Goal: Information Seeking & Learning: Learn about a topic

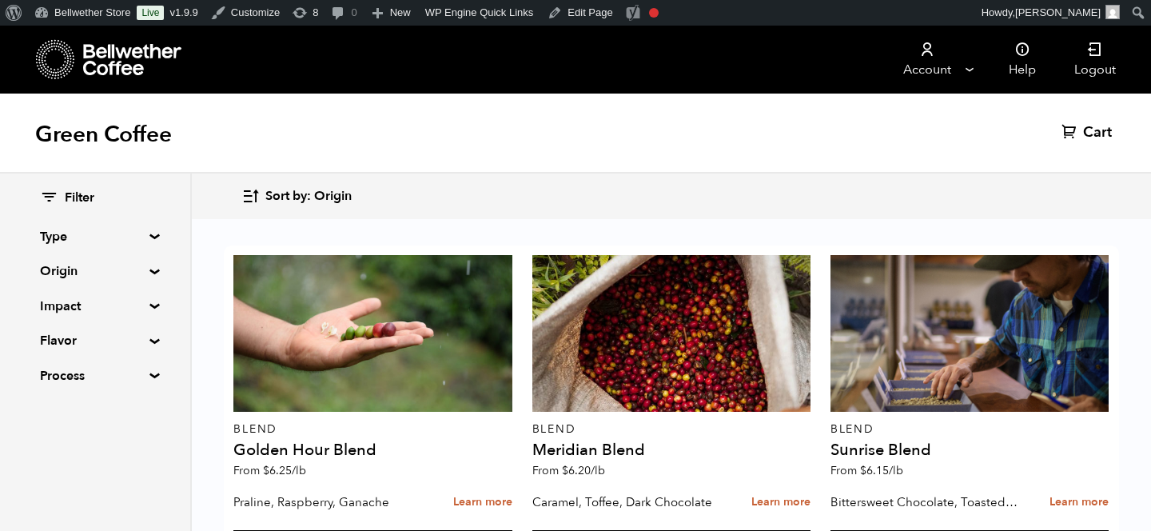
click at [111, 270] on summary "Origin" at bounding box center [95, 270] width 110 height 19
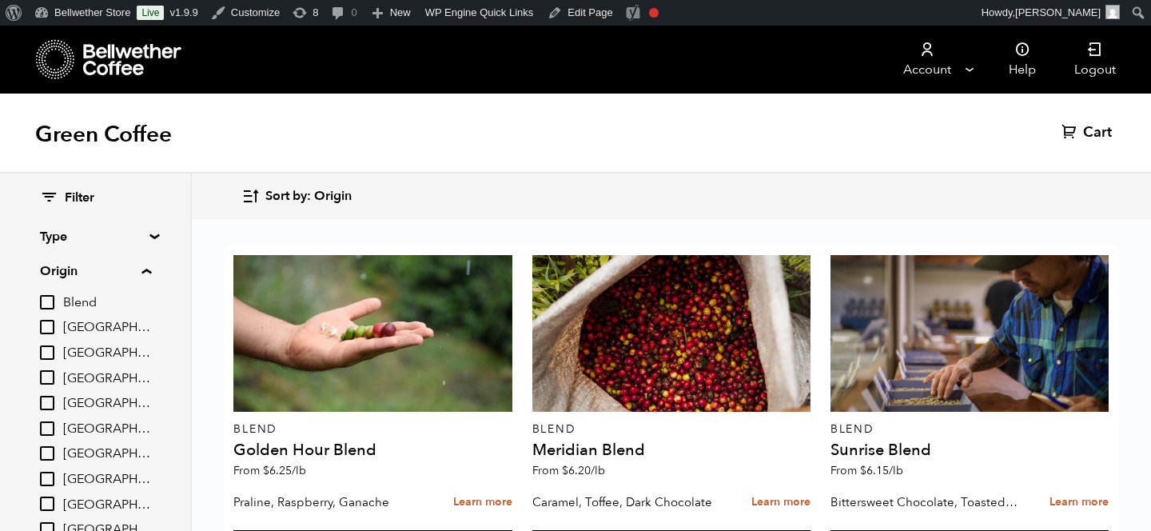
click at [54, 457] on input "[GEOGRAPHIC_DATA]" at bounding box center [47, 453] width 14 height 14
checkbox input "true"
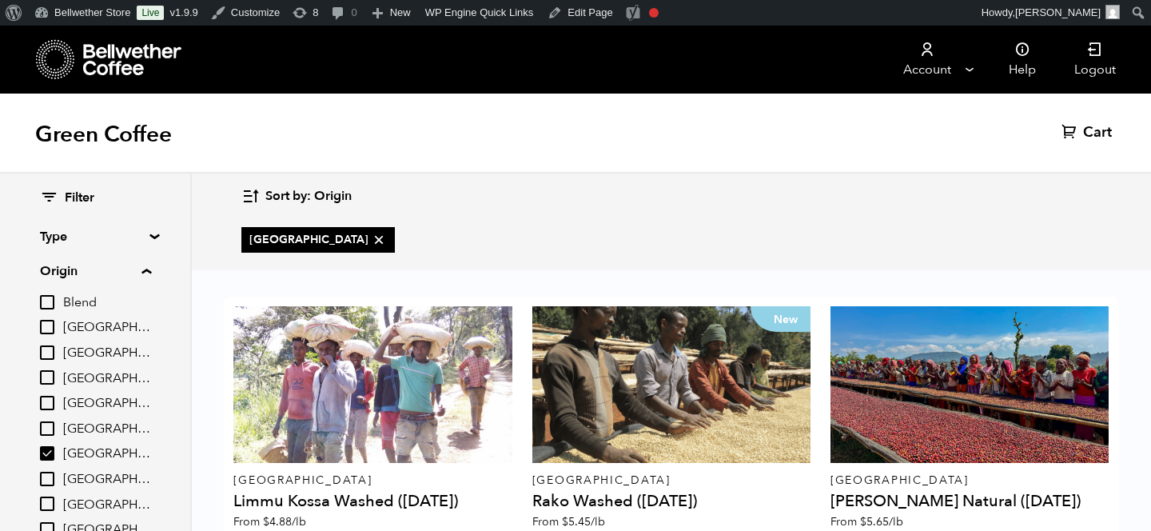
scroll to position [135, 0]
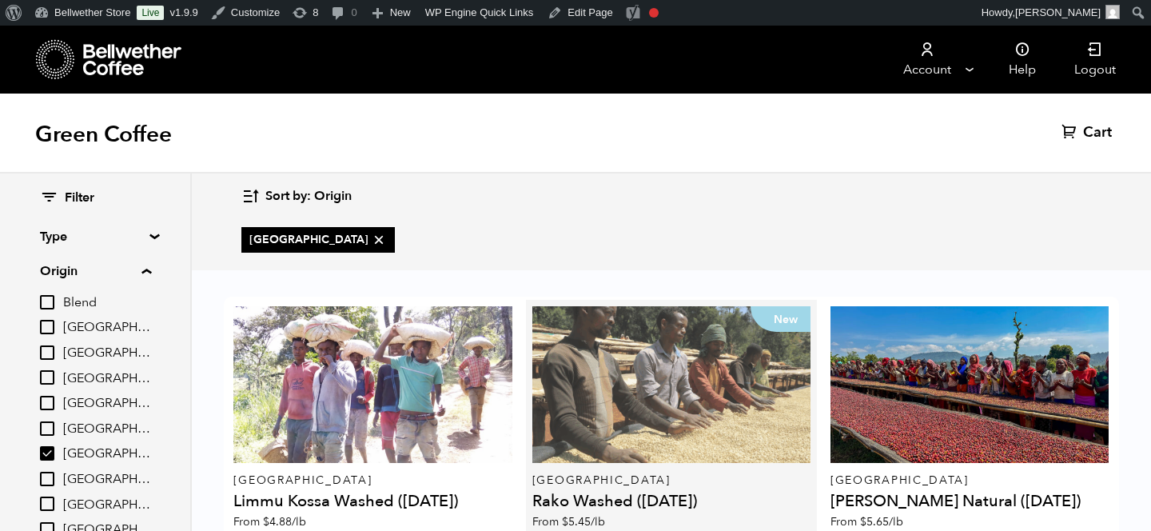
click at [639, 306] on div "New" at bounding box center [672, 384] width 278 height 157
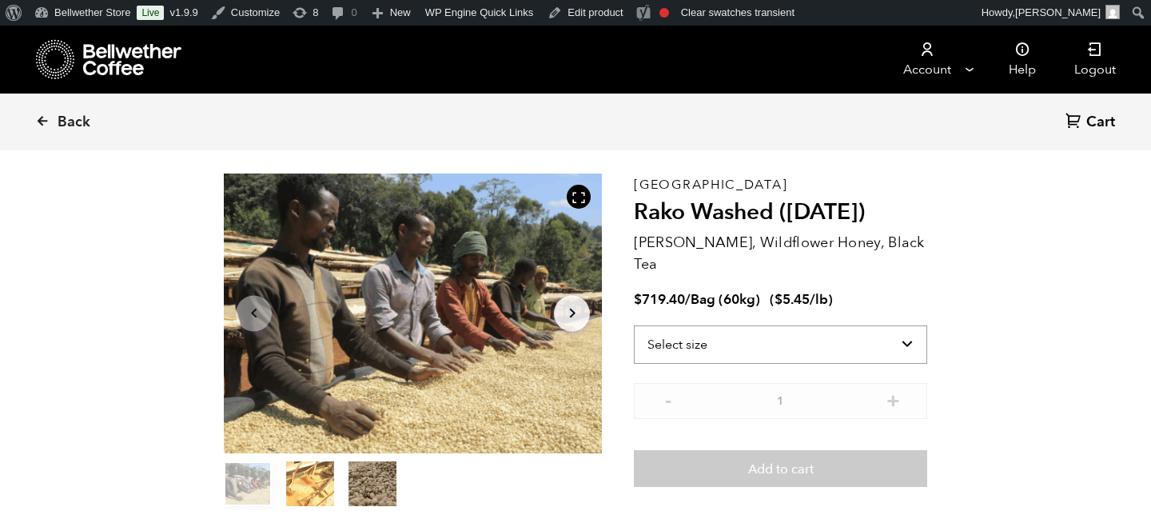
scroll to position [532, 0]
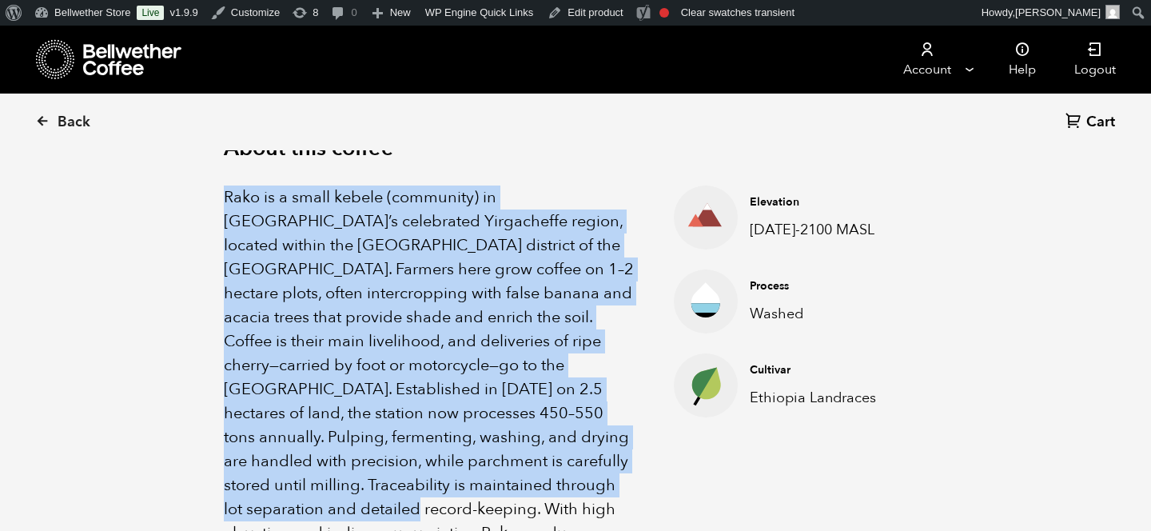
drag, startPoint x: 210, startPoint y: 193, endPoint x: 610, endPoint y: 486, distance: 496.6
click at [610, 486] on div "About this coffee Rako is a small kebele (community) in Ethiopia’s celebrated Y…" at bounding box center [576, 364] width 784 height 561
click at [222, 198] on div "About this coffee Rako is a small kebele (community) in Ethiopia’s celebrated Y…" at bounding box center [576, 364] width 784 height 561
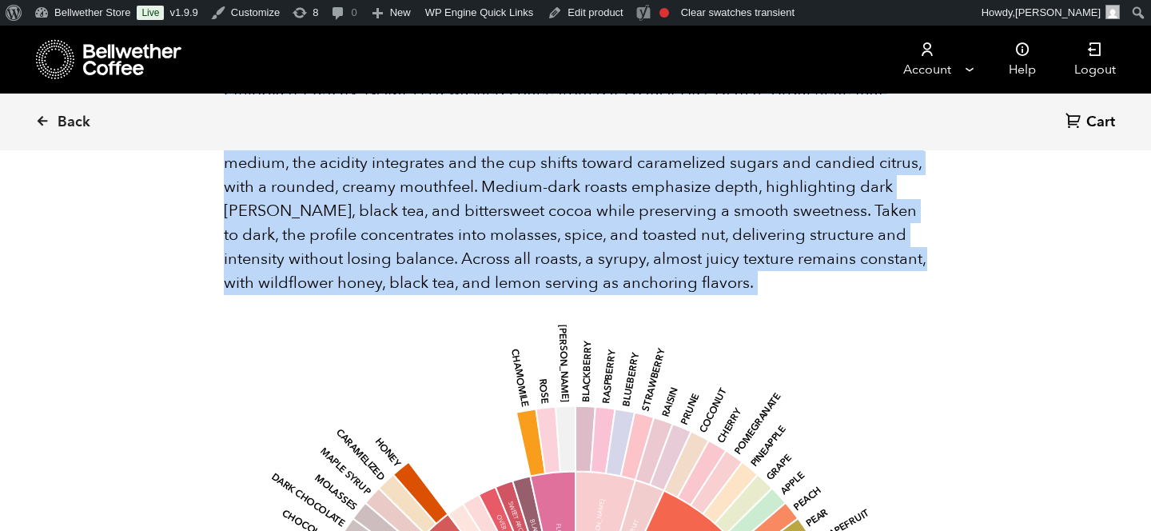
scroll to position [1922, 0]
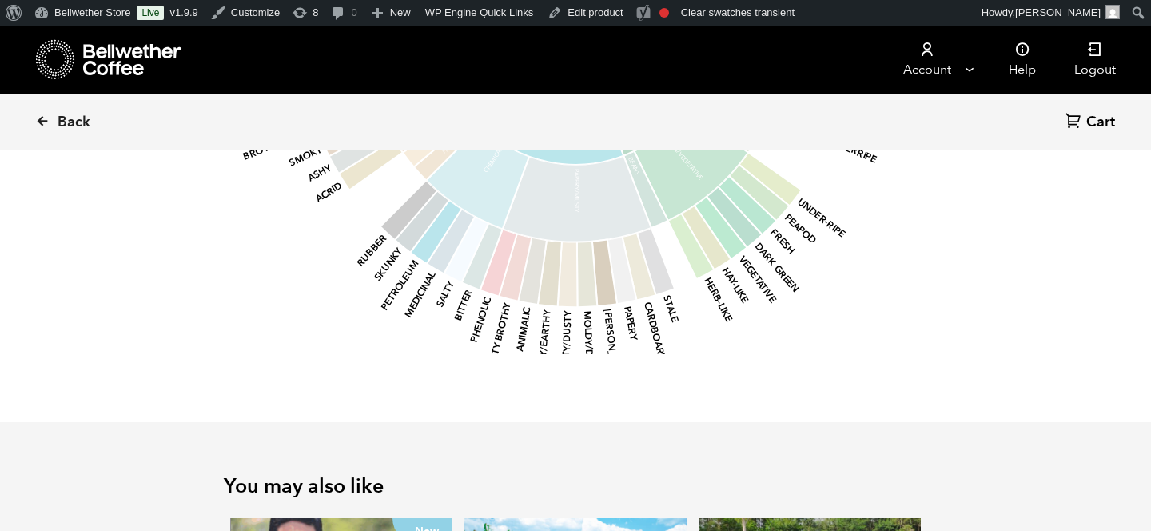
drag, startPoint x: 222, startPoint y: 191, endPoint x: 580, endPoint y: 139, distance: 361.2
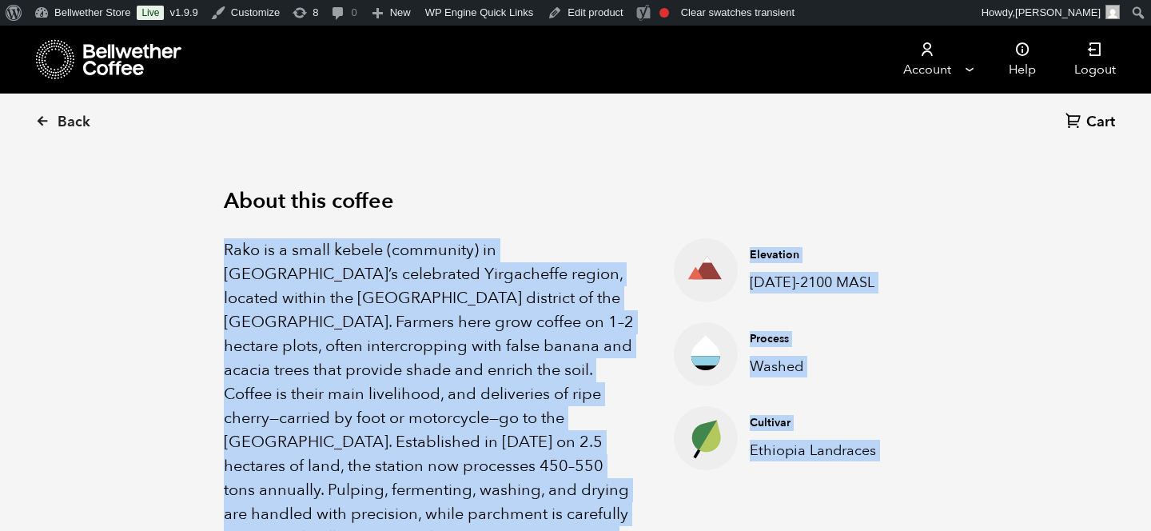
scroll to position [478, 0]
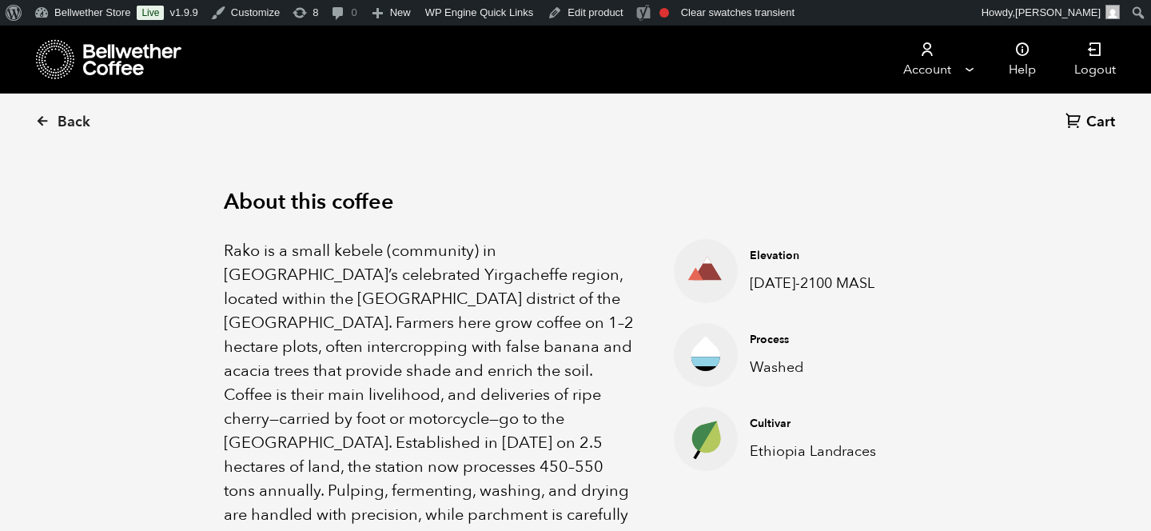
click at [222, 244] on div "About this coffee Rako is a small kebele (community) in Ethiopia’s celebrated Y…" at bounding box center [576, 418] width 784 height 561
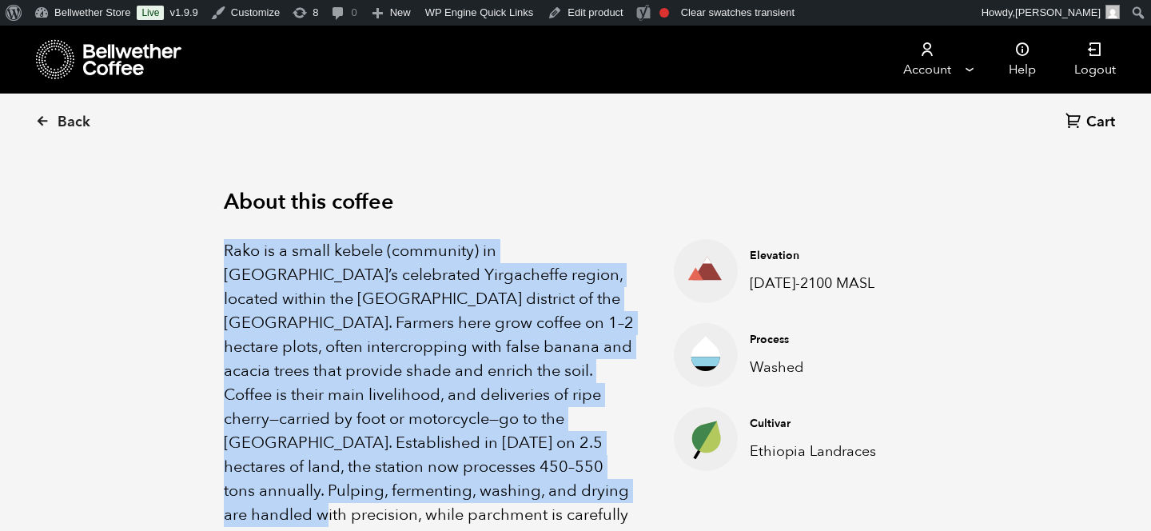
drag, startPoint x: 218, startPoint y: 245, endPoint x: 504, endPoint y: 481, distance: 370.8
click at [504, 481] on div "About this coffee Rako is a small kebele (community) in Ethiopia’s celebrated Y…" at bounding box center [576, 418] width 784 height 561
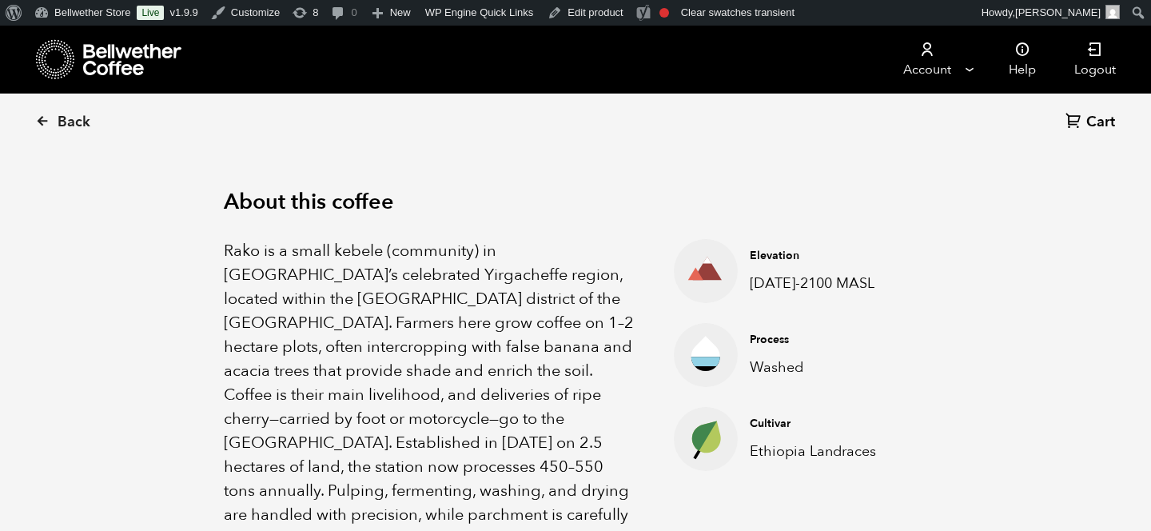
click at [228, 245] on p "Rako is a small kebele (community) in Ethiopia’s celebrated Yirgacheffe region,…" at bounding box center [429, 443] width 410 height 408
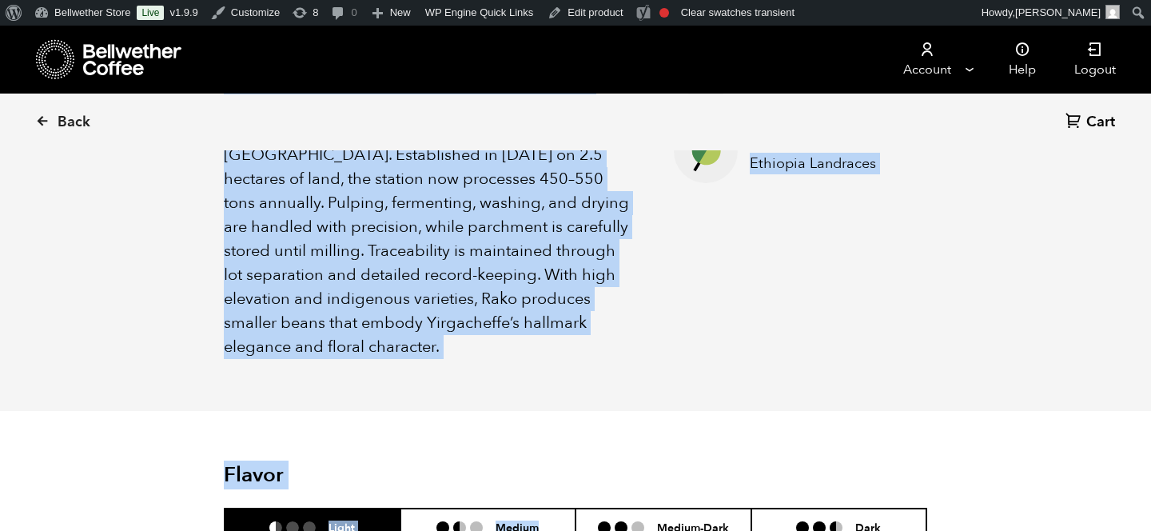
scroll to position [772, 0]
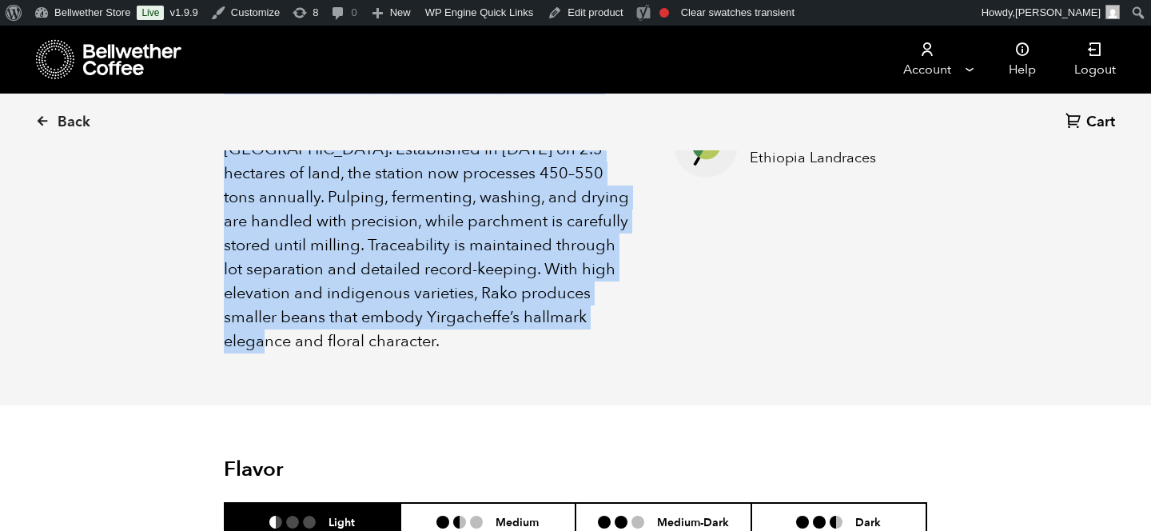
drag, startPoint x: 222, startPoint y: 243, endPoint x: 578, endPoint y: 316, distance: 363.2
click at [578, 316] on div "About this coffee Rako is a small kebele (community) in Ethiopia’s celebrated Y…" at bounding box center [576, 124] width 784 height 561
copy p "Rako is a small kebele (community) in Ethiopia’s celebrated Yirgacheffe region,…"
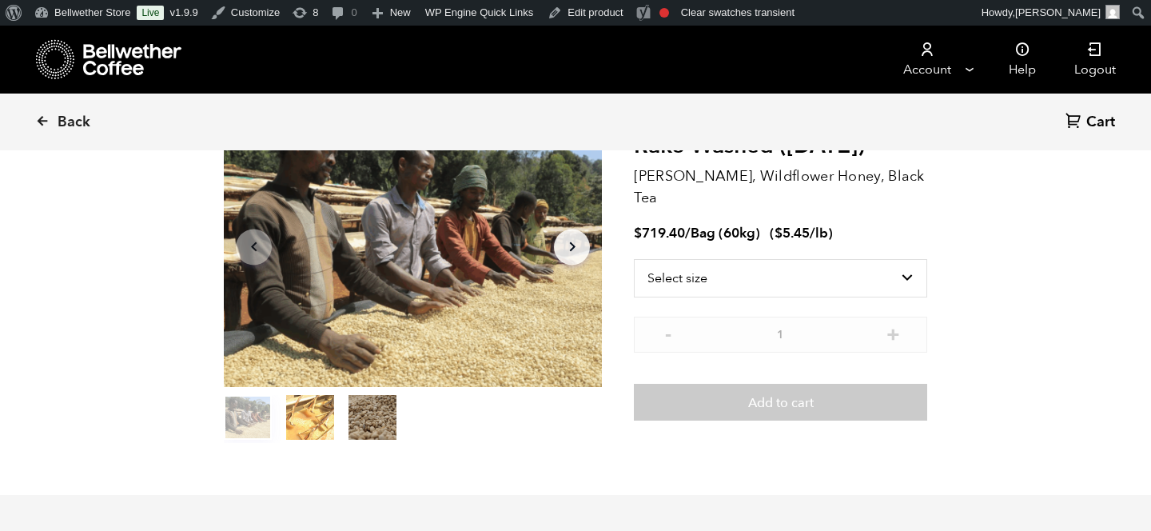
scroll to position [0, 0]
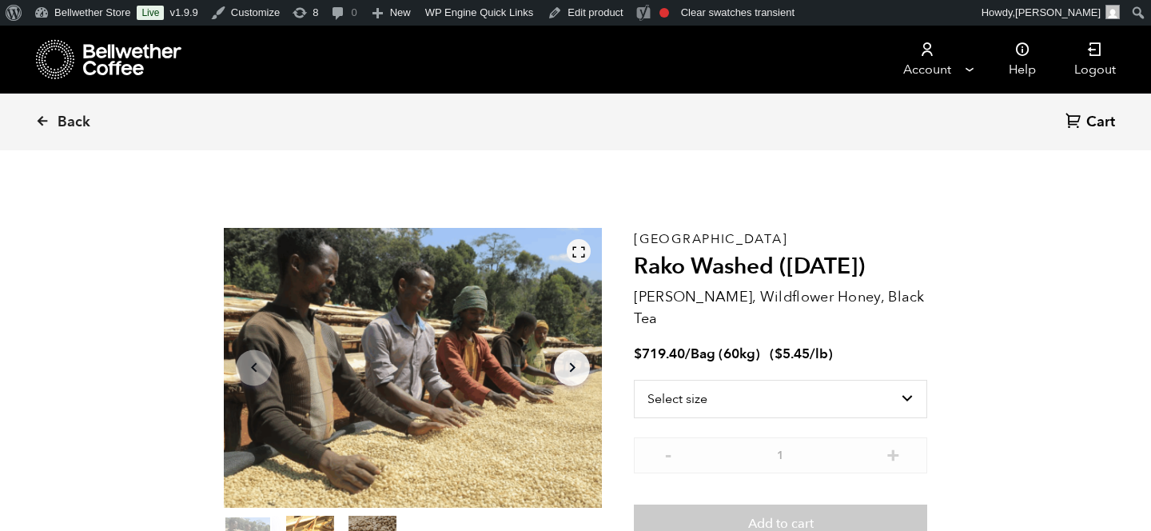
click at [585, 249] on icon at bounding box center [579, 252] width 14 height 14
click at [582, 249] on icon at bounding box center [579, 252] width 14 height 14
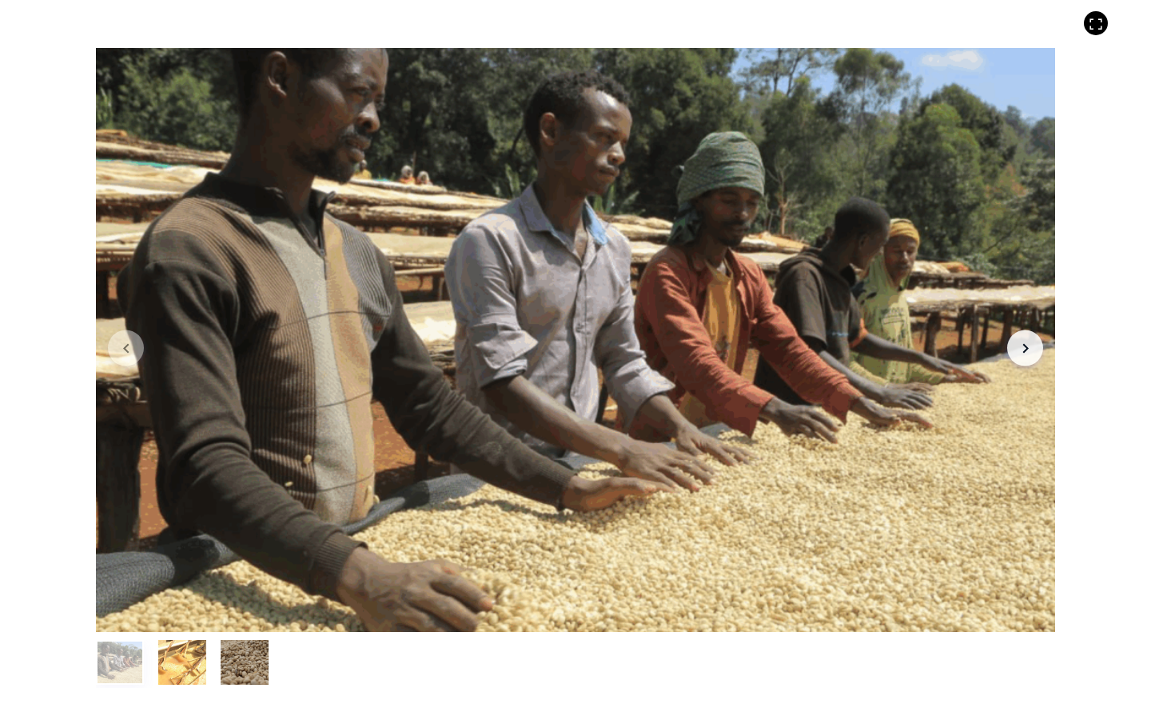
click at [179, 530] on button "item 1" at bounding box center [182, 665] width 48 height 45
click at [186, 530] on button "item 1" at bounding box center [182, 665] width 48 height 45
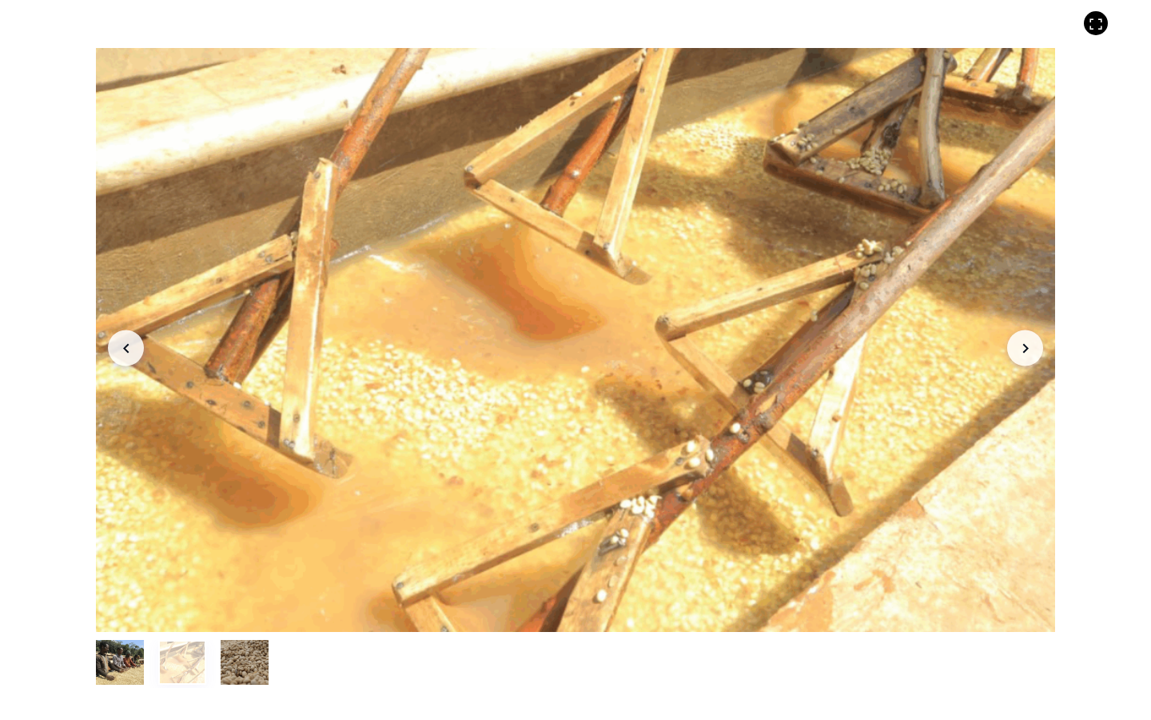
click at [253, 530] on button "item 2" at bounding box center [245, 665] width 48 height 45
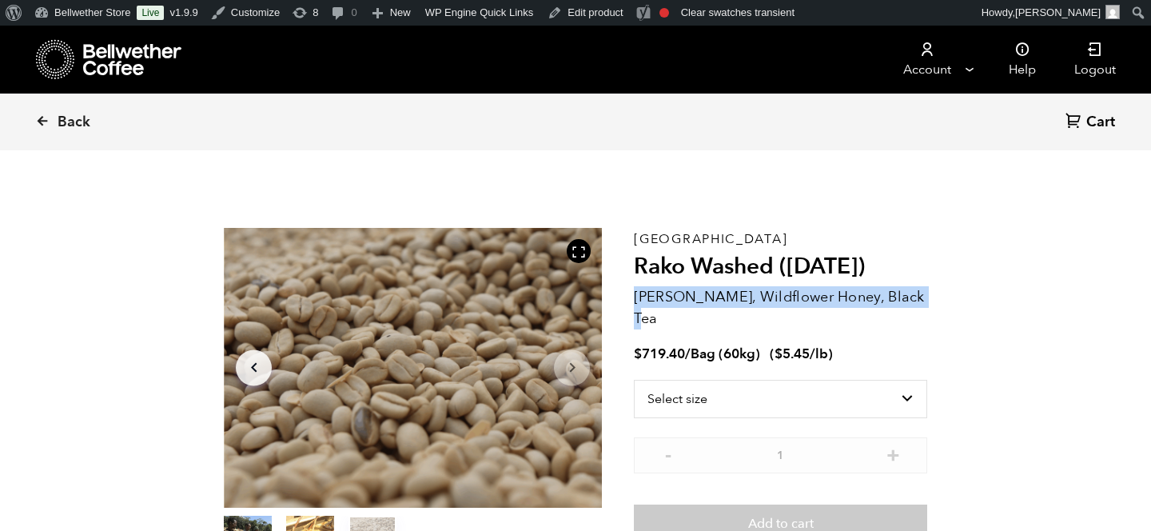
drag, startPoint x: 637, startPoint y: 296, endPoint x: 943, endPoint y: 305, distance: 306.4
click at [943, 305] on section "Item 3 of 3 Arrow Left Arrow Right item 0 item 1 item 2 Item 3 of 3 Ethiopia Ra…" at bounding box center [576, 396] width 784 height 440
copy p "[PERSON_NAME], Wildflower Honey, Black Tea"
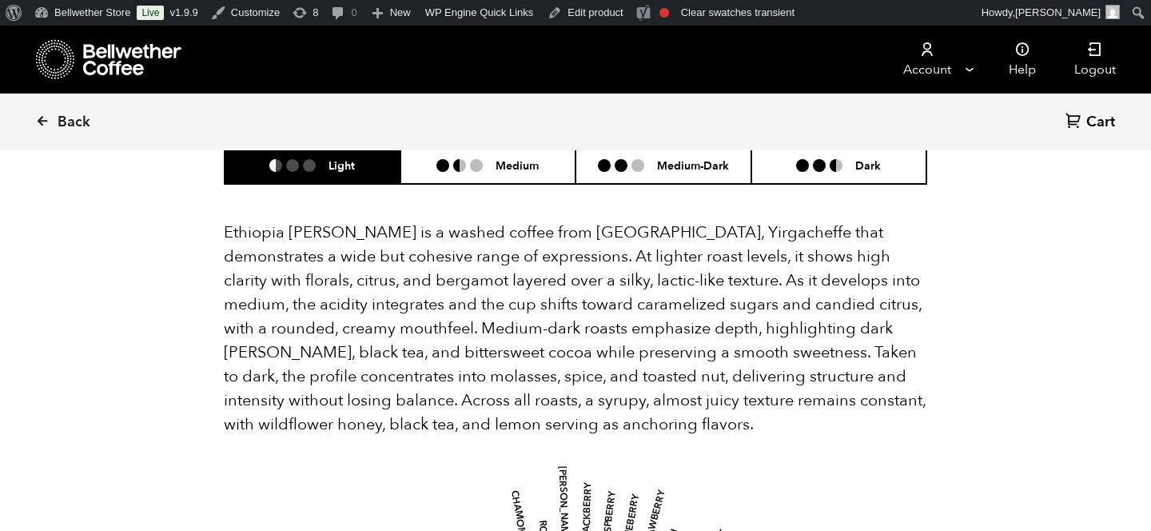
scroll to position [1120, 0]
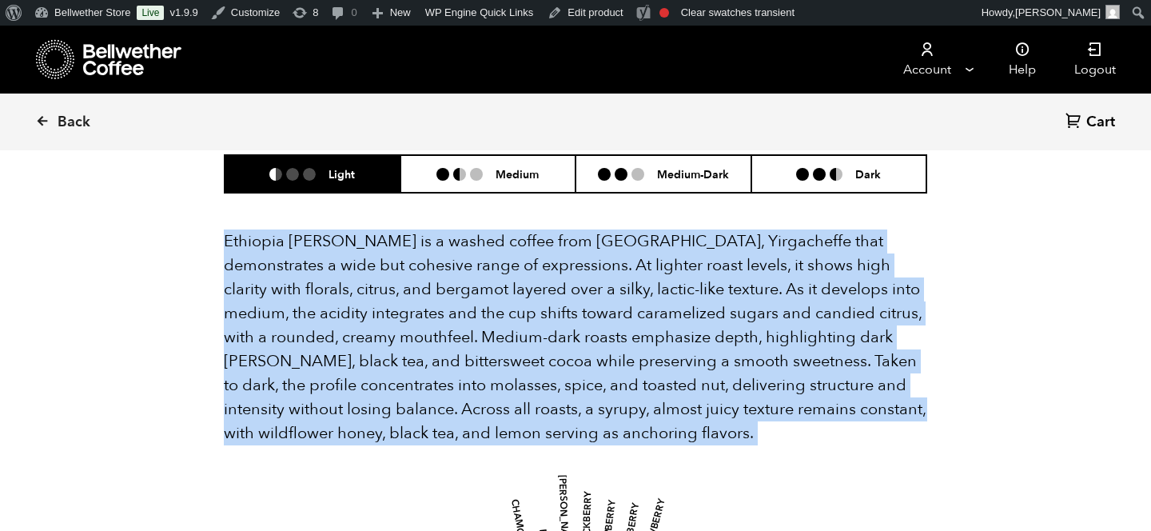
drag, startPoint x: 221, startPoint y: 215, endPoint x: 540, endPoint y: 447, distance: 394.4
copy div "Ethiopia Rako is a washed coffee from Kochere, Yirgacheffe that demonstrates a …"
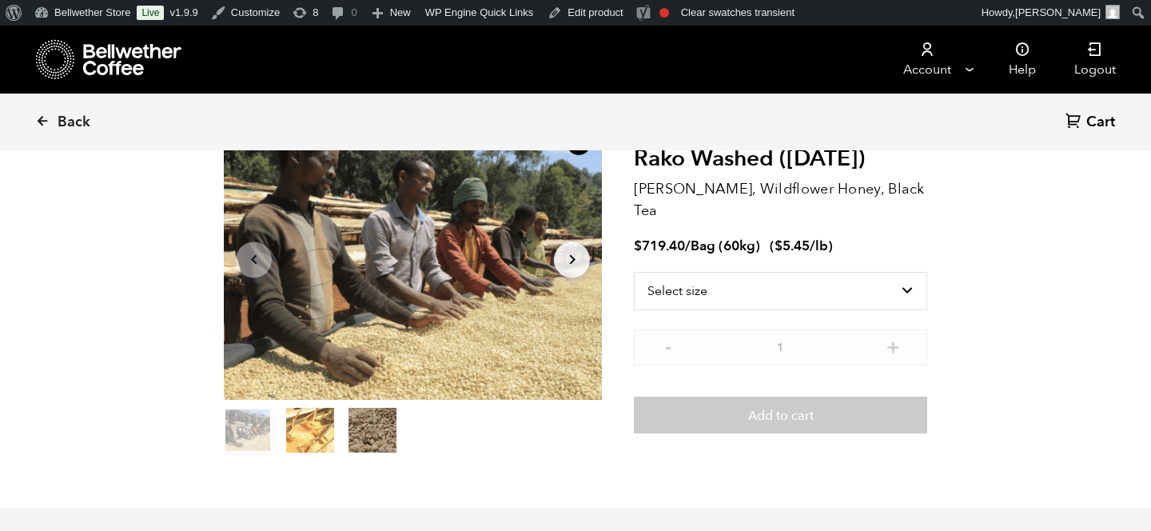
scroll to position [0, 0]
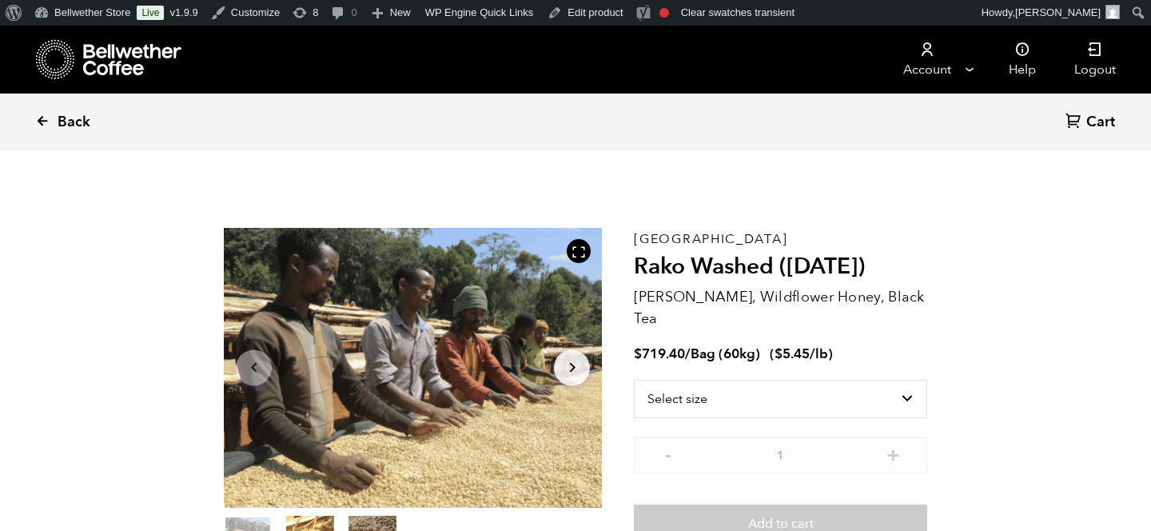
click at [56, 116] on link "Back" at bounding box center [84, 122] width 99 height 54
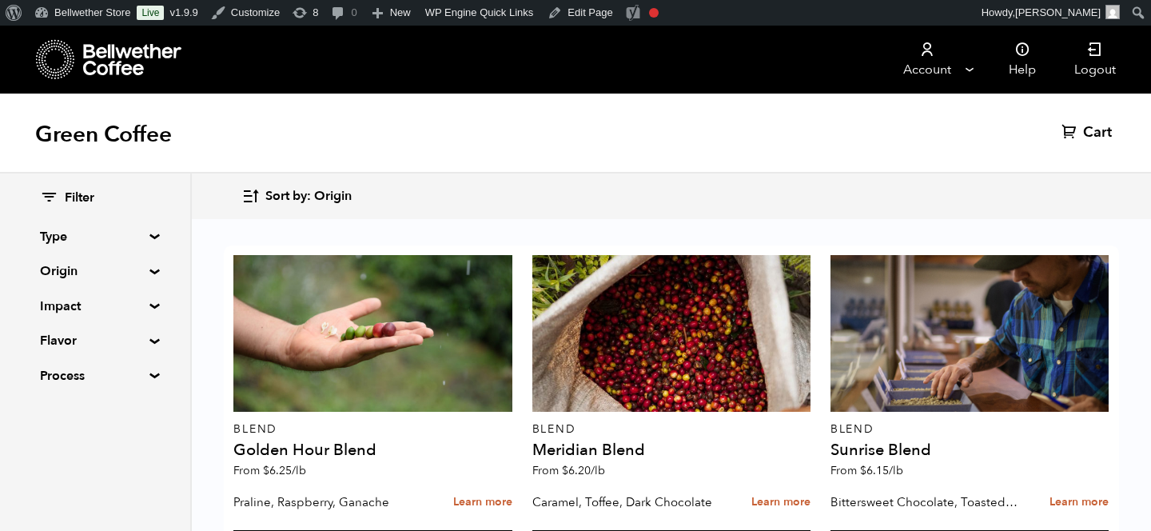
click at [77, 242] on summary "Type" at bounding box center [95, 236] width 110 height 19
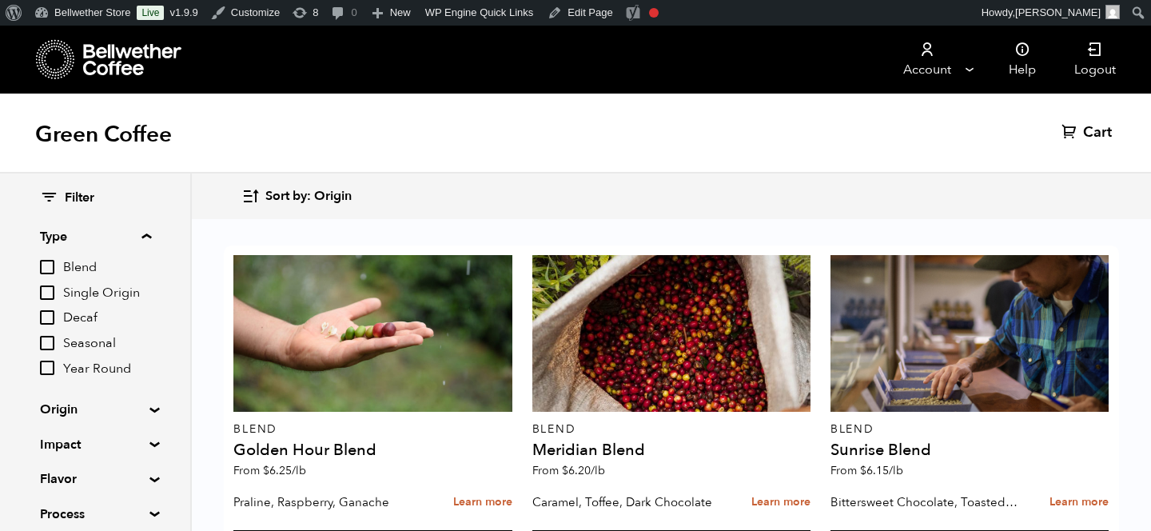
click at [79, 233] on summary "Type" at bounding box center [95, 236] width 111 height 19
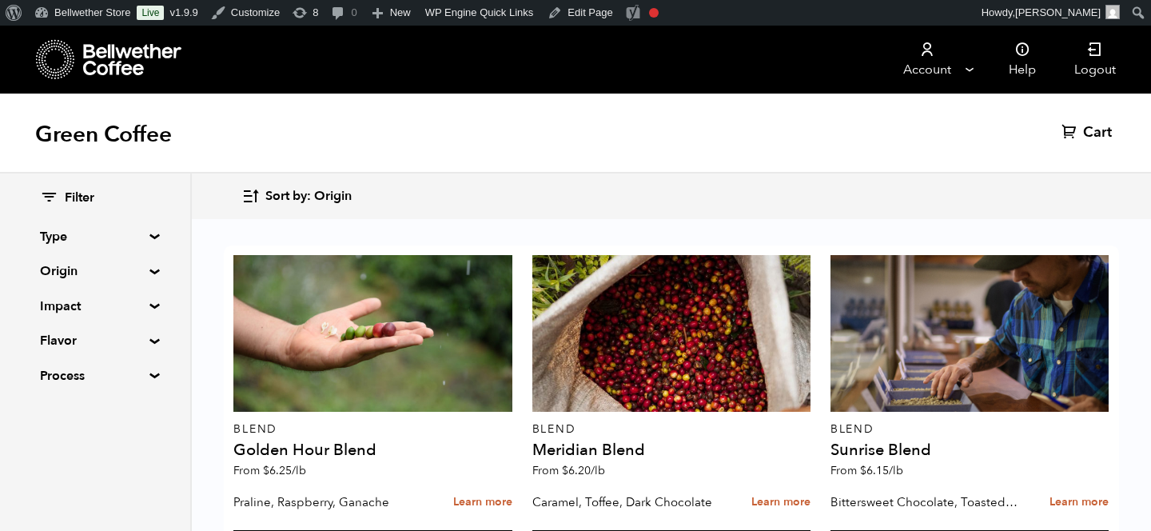
click at [85, 307] on summary "Impact" at bounding box center [95, 306] width 110 height 19
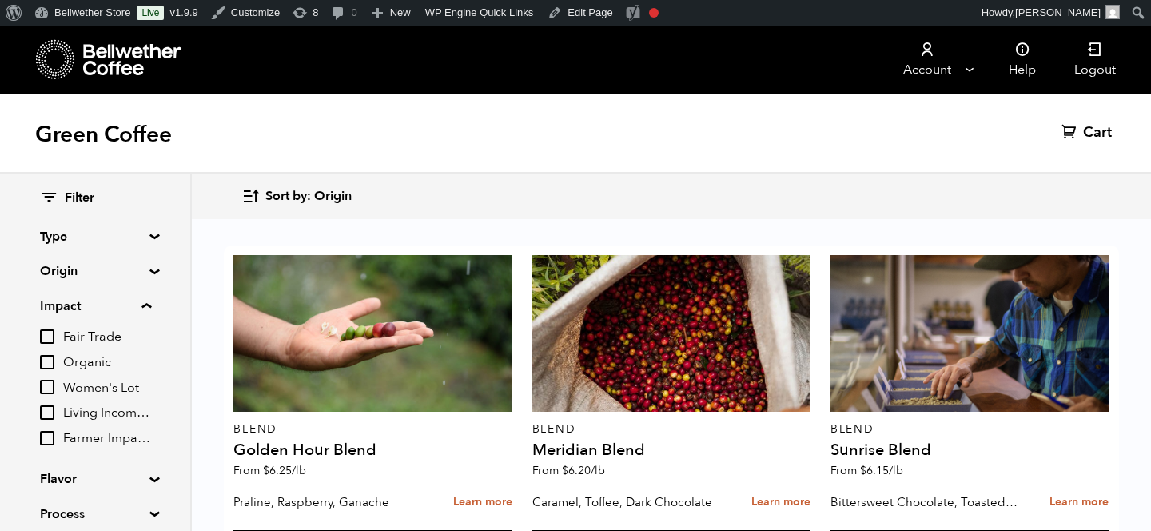
click at [50, 358] on input "Organic" at bounding box center [47, 362] width 14 height 14
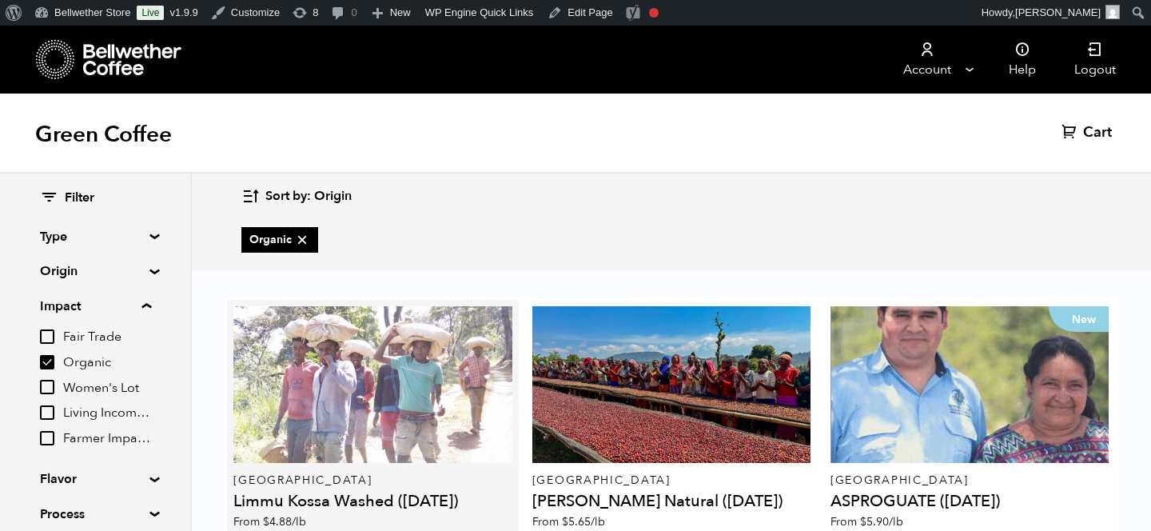
scroll to position [405, 0]
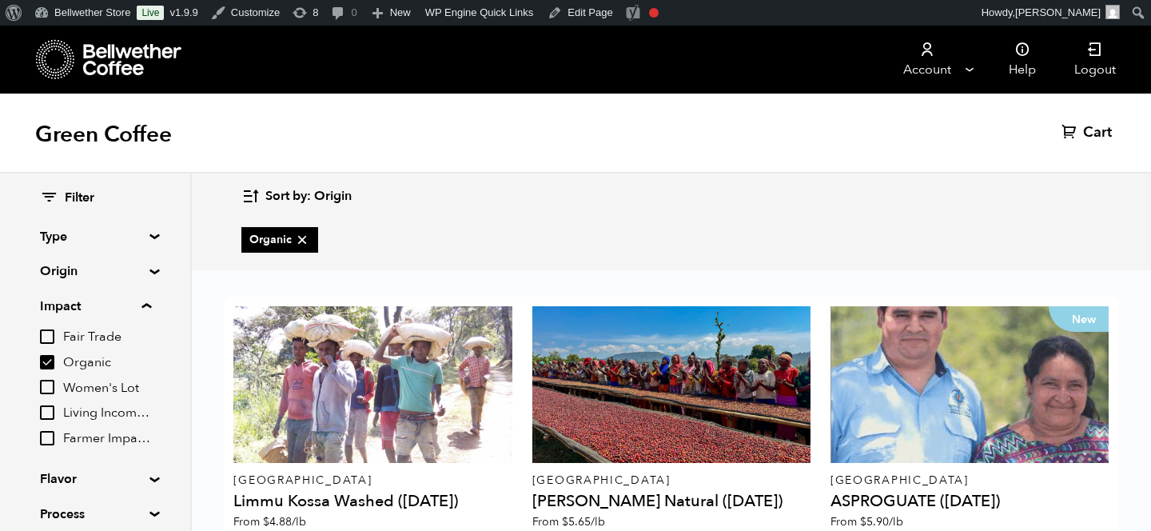
click at [50, 365] on input "Organic" at bounding box center [47, 362] width 14 height 14
checkbox input "false"
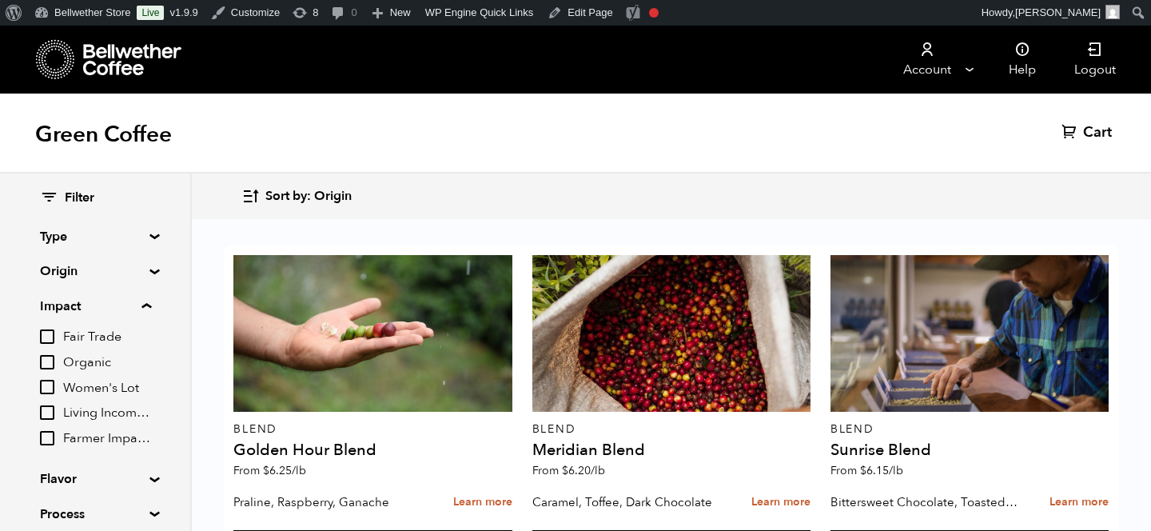
click at [103, 273] on summary "Origin" at bounding box center [95, 270] width 110 height 19
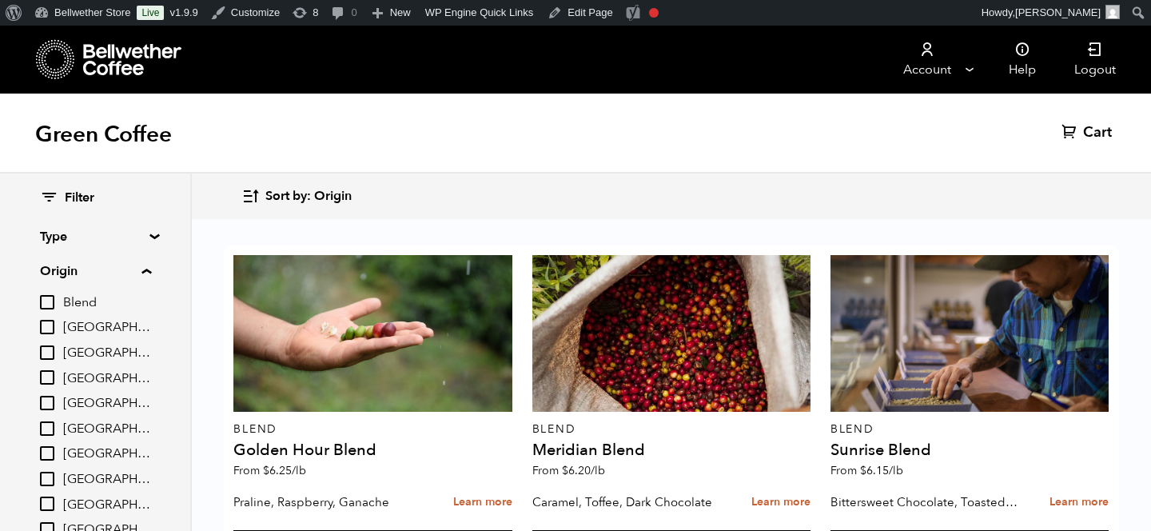
click at [41, 453] on input "[GEOGRAPHIC_DATA]" at bounding box center [47, 453] width 14 height 14
checkbox input "true"
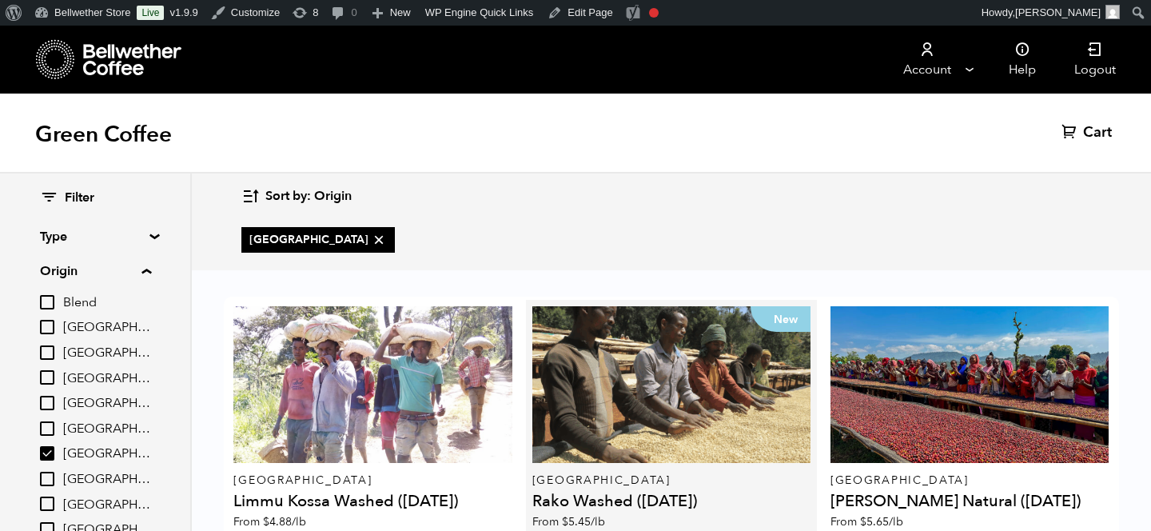
scroll to position [137, 0]
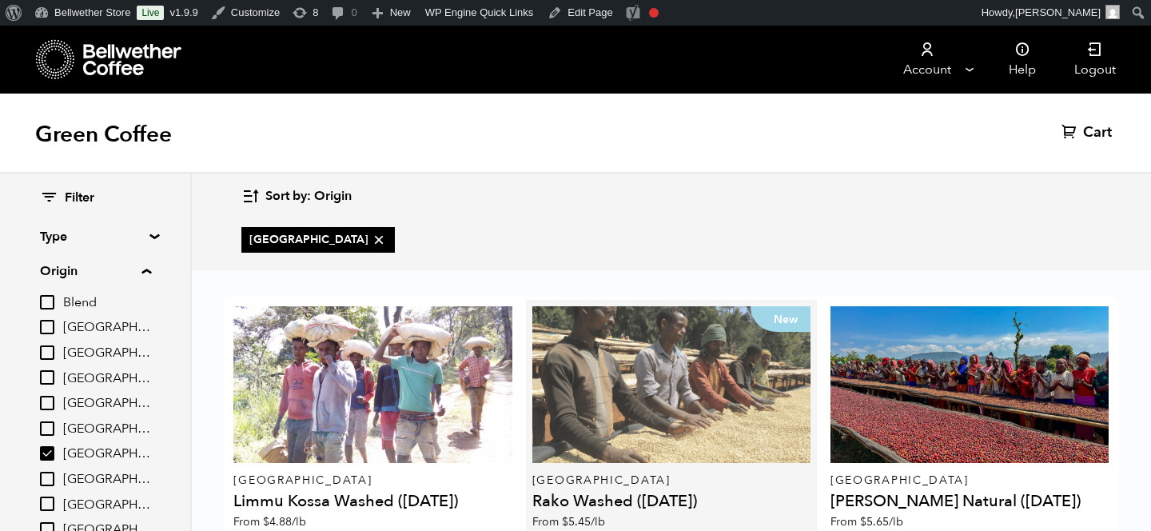
click at [692, 306] on div "New" at bounding box center [672, 384] width 278 height 157
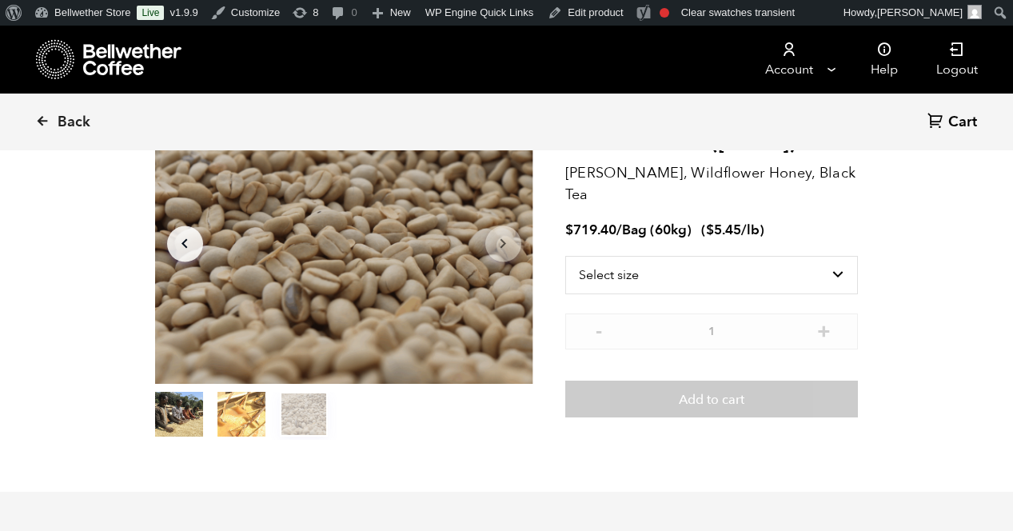
scroll to position [133, 0]
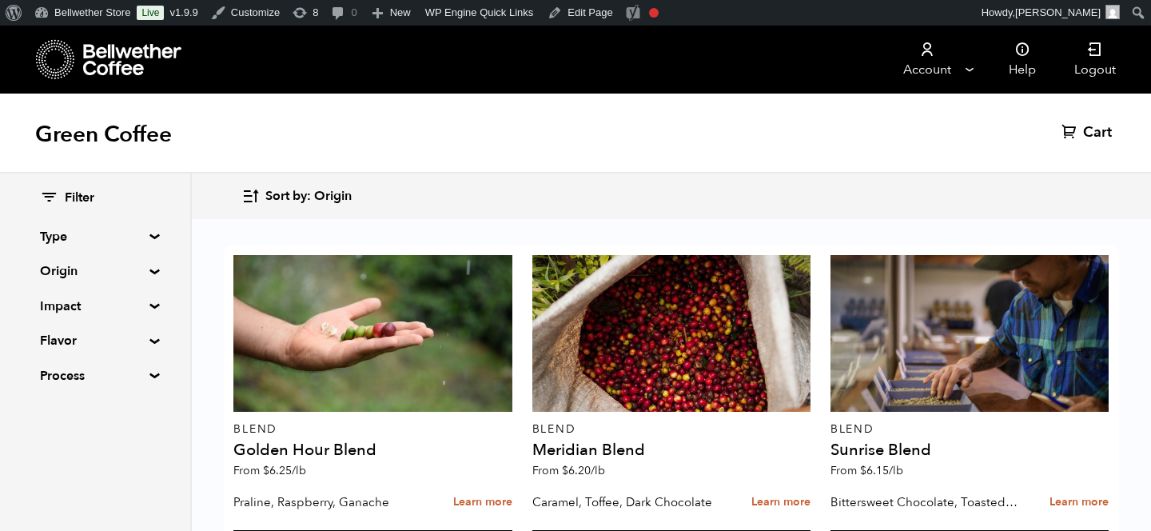
scroll to position [15, 0]
click at [112, 239] on summary "Type" at bounding box center [95, 236] width 110 height 19
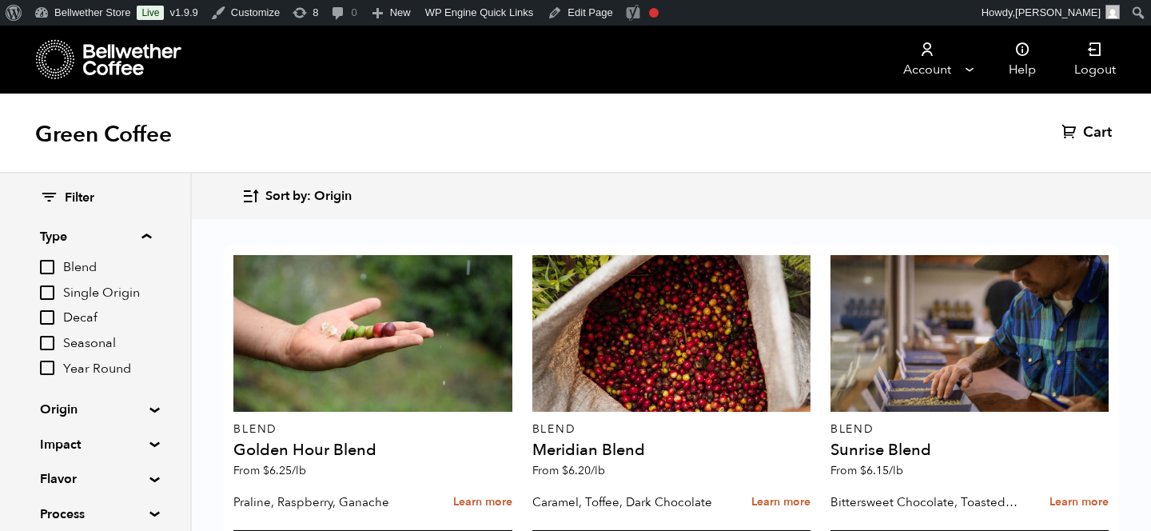
click at [112, 239] on summary "Type" at bounding box center [95, 236] width 111 height 19
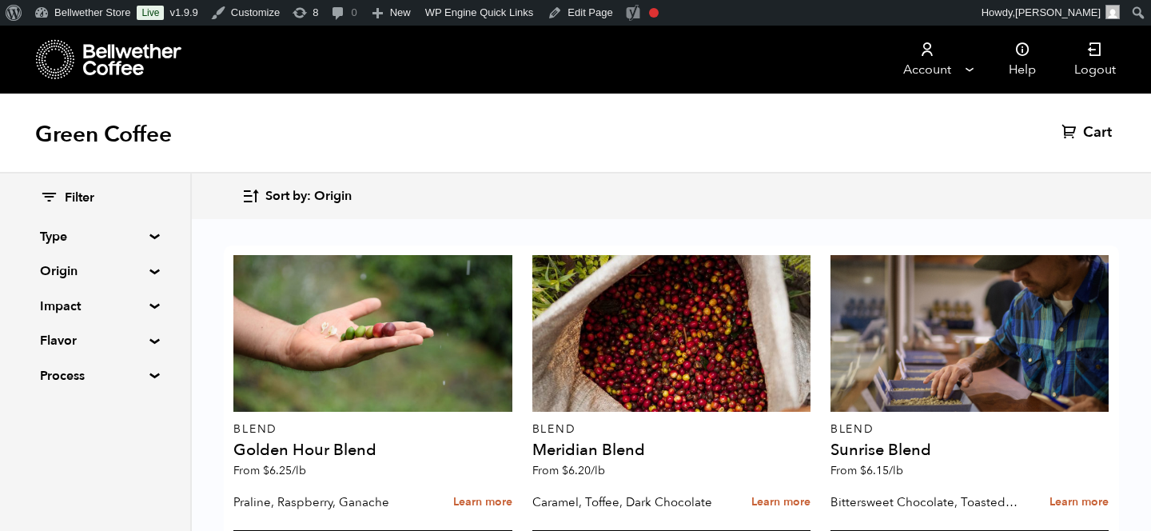
click at [87, 275] on summary "Origin" at bounding box center [95, 270] width 110 height 19
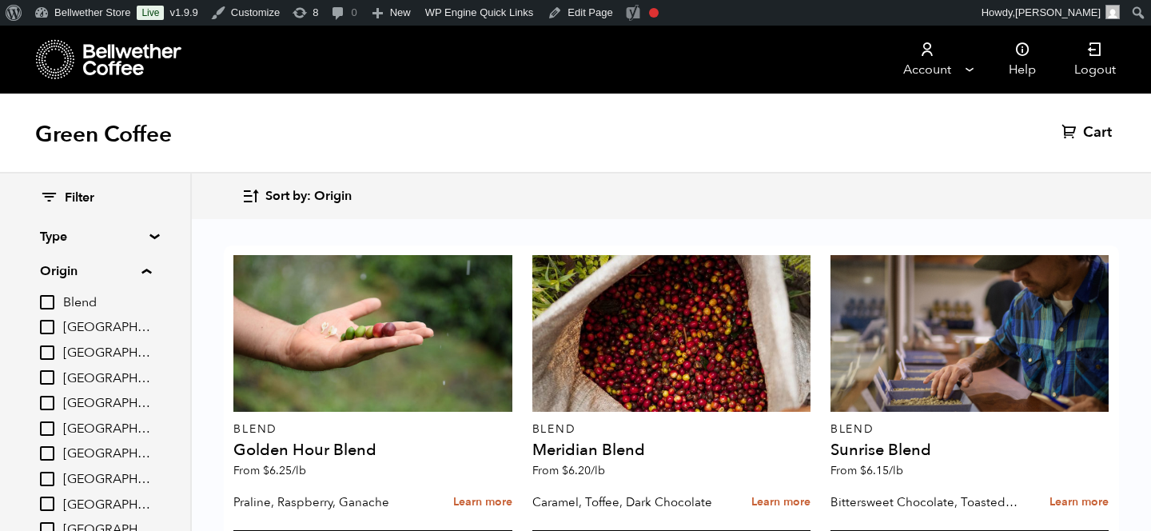
scroll to position [34, 0]
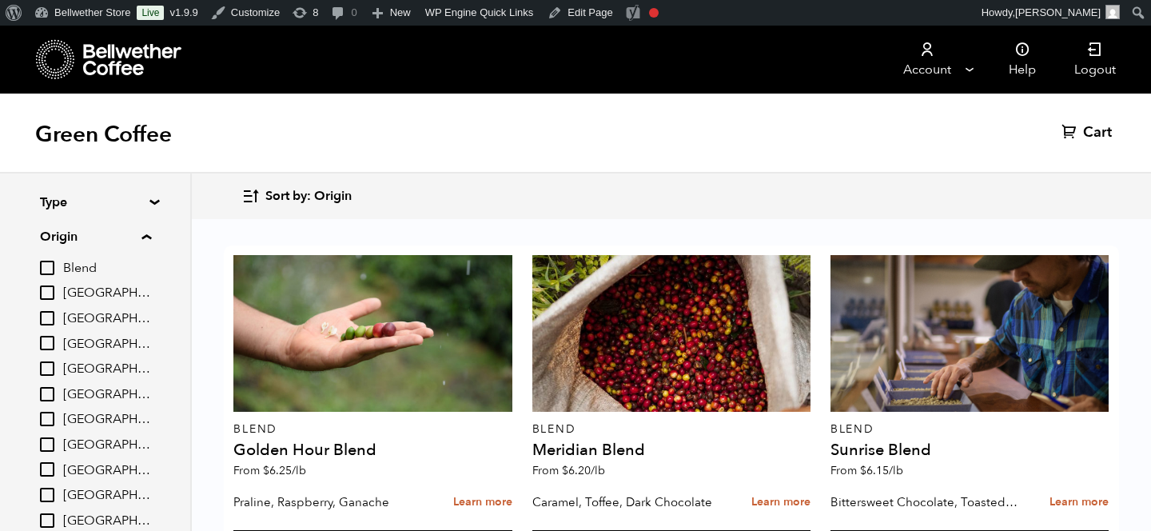
click at [49, 442] on input "[GEOGRAPHIC_DATA]" at bounding box center [47, 444] width 14 height 14
checkbox input "true"
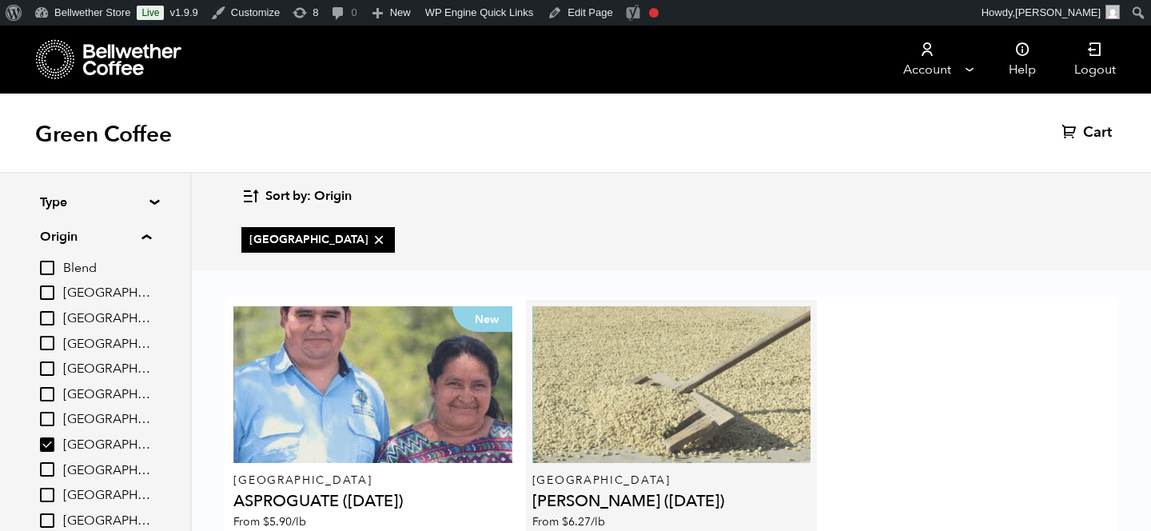
scroll to position [108, 0]
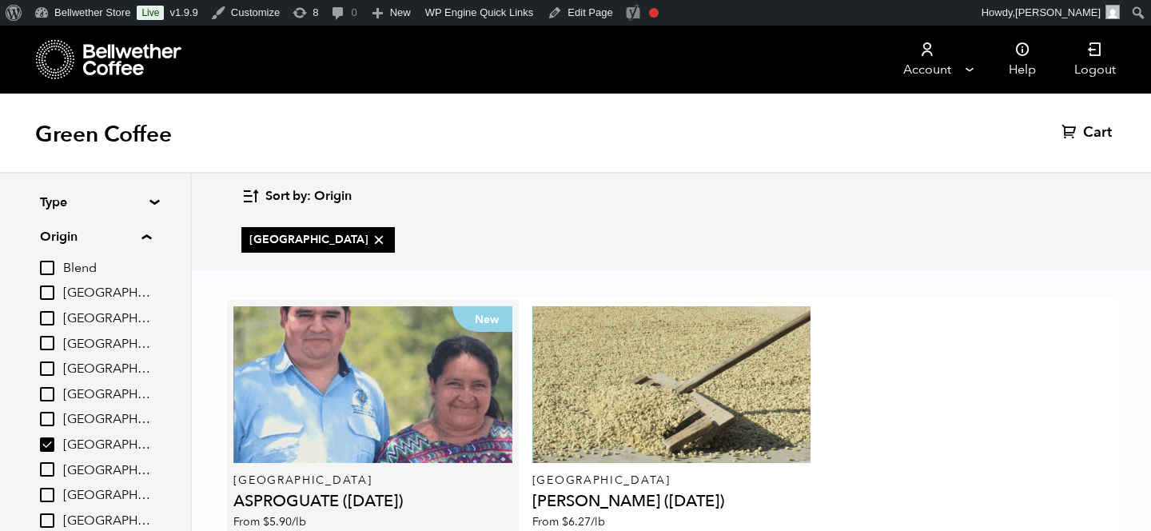
click at [381, 493] on h4 "ASPROGUATE ([DATE])" at bounding box center [372, 501] width 278 height 16
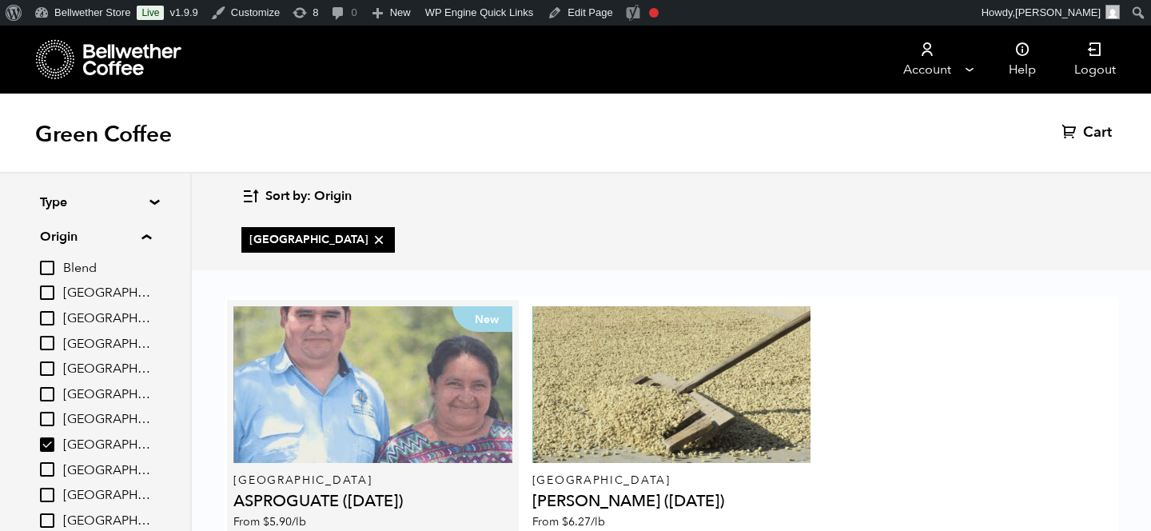
click at [411, 347] on div "New" at bounding box center [372, 384] width 278 height 157
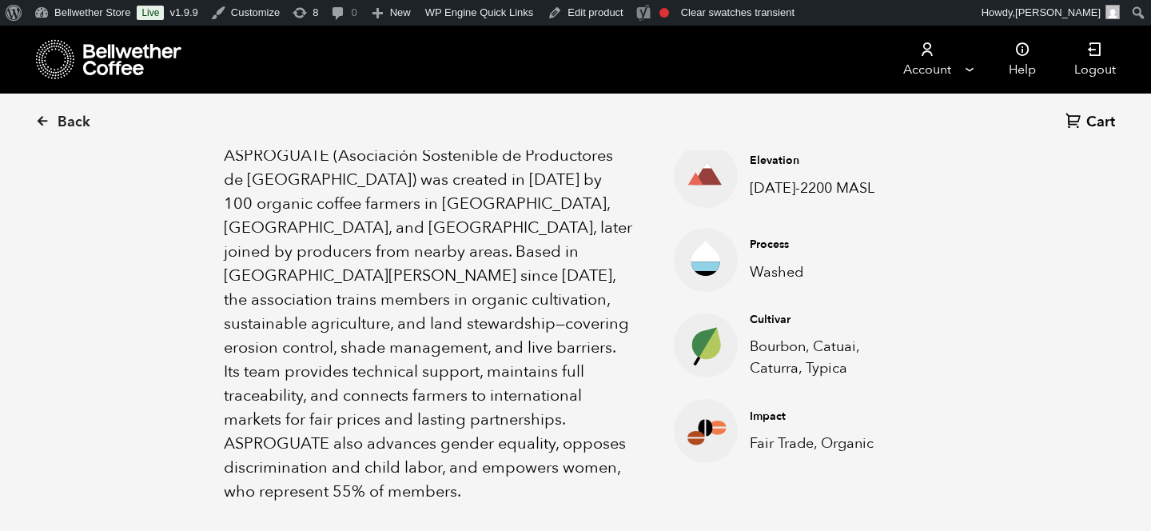
scroll to position [543, 0]
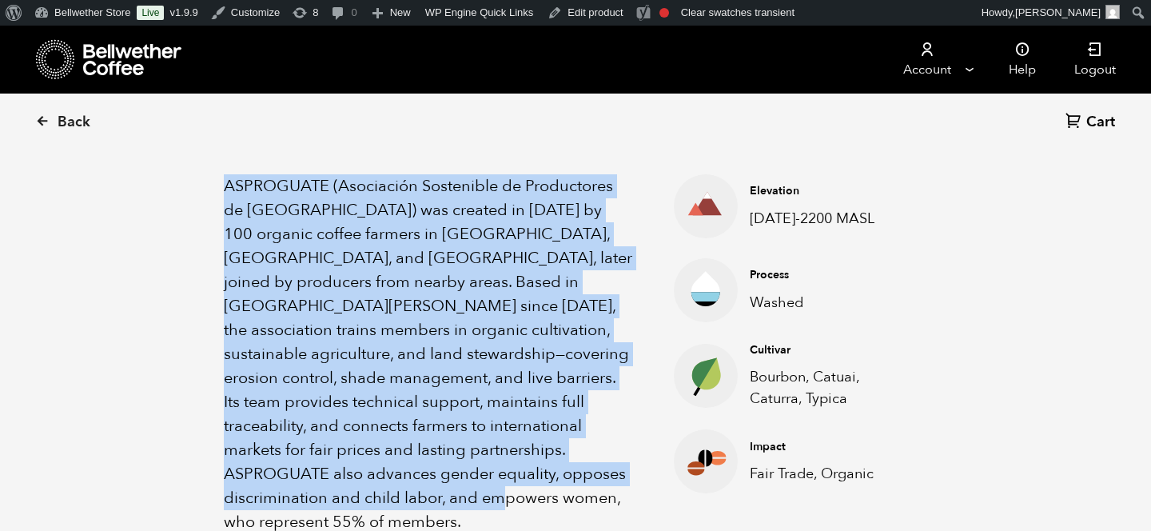
drag, startPoint x: 217, startPoint y: 179, endPoint x: 517, endPoint y: 494, distance: 435.5
click at [517, 494] on div "About this coffee ASPROGUATE (Asociación Sostenible de Productores de [GEOGRAPH…" at bounding box center [576, 329] width 784 height 513
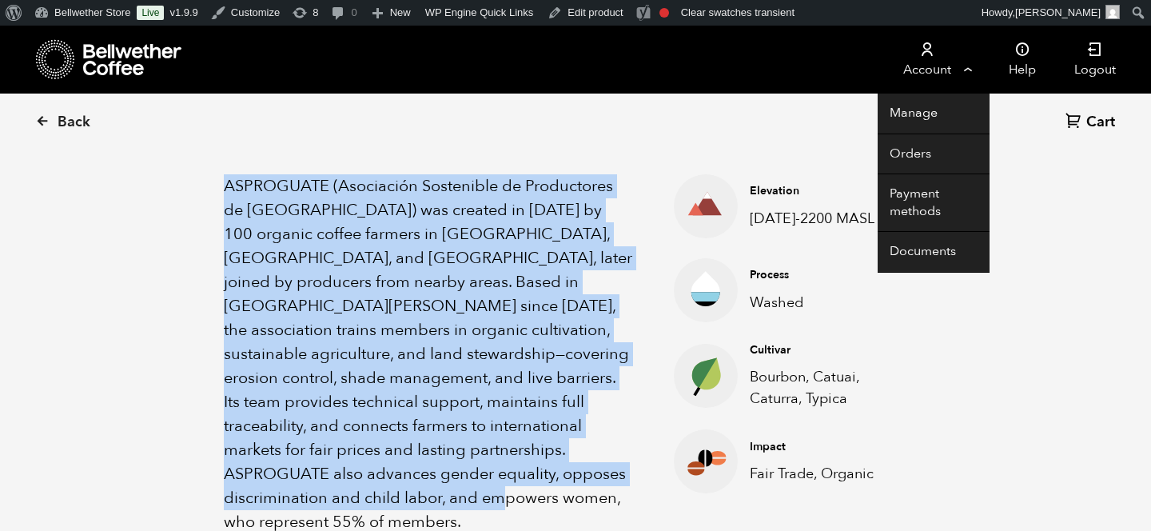
copy p "ASPROGUATE (Asociación Sostenible de Productores de [GEOGRAPHIC_DATA]) was crea…"
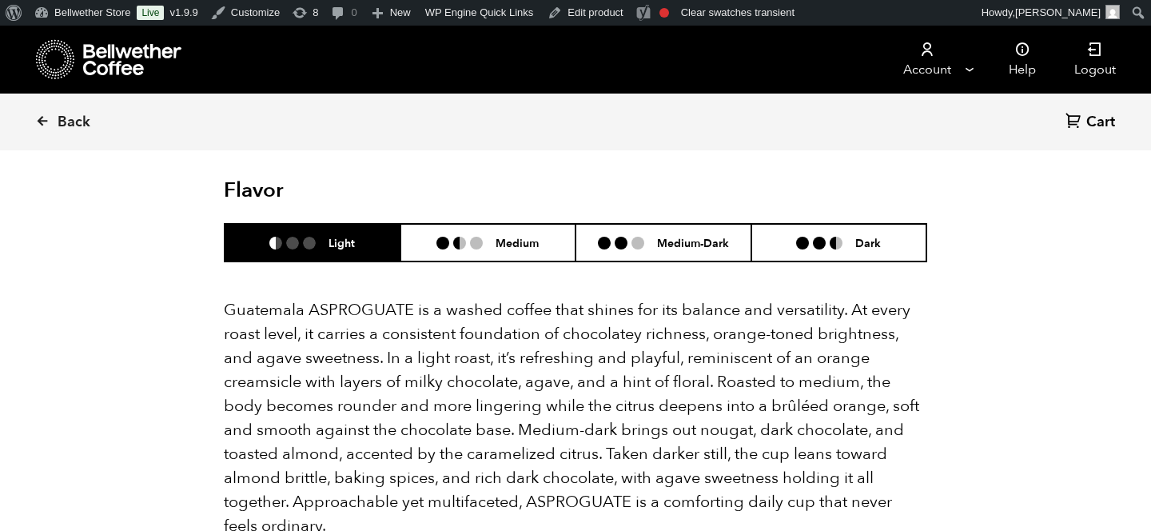
scroll to position [1024, 0]
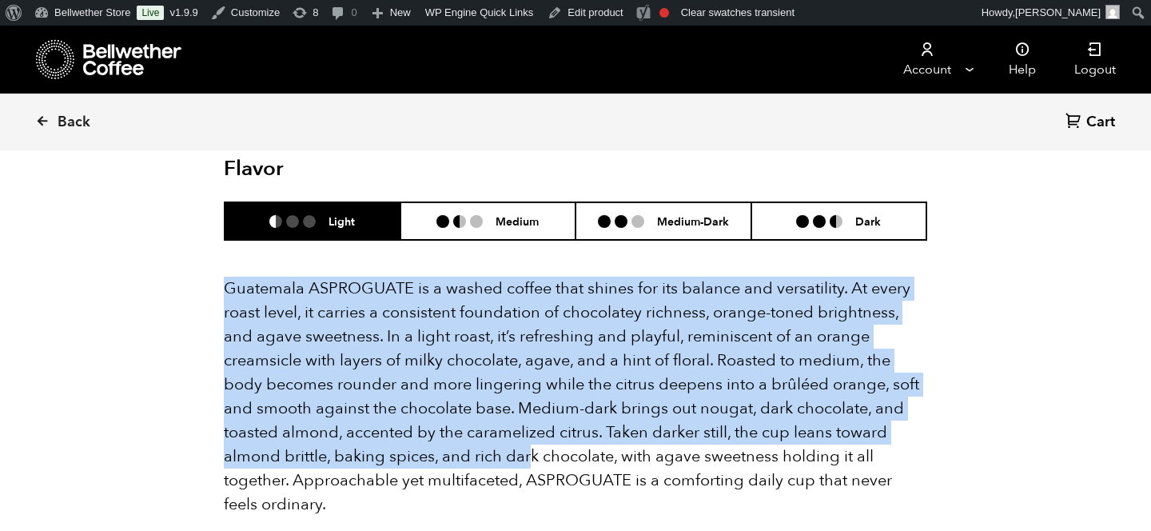
drag, startPoint x: 217, startPoint y: 251, endPoint x: 532, endPoint y: 425, distance: 360.1
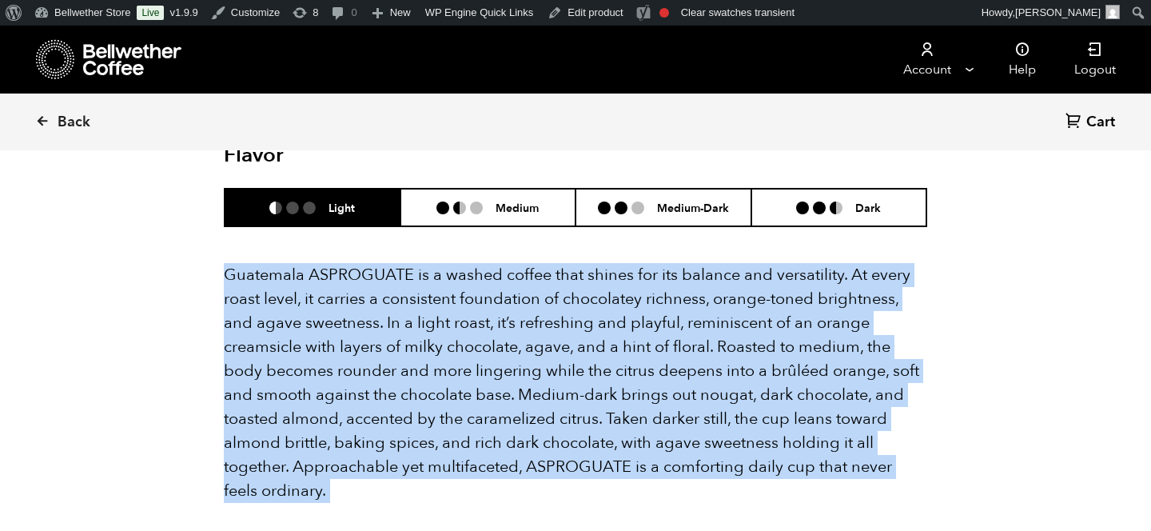
scroll to position [1050, 0]
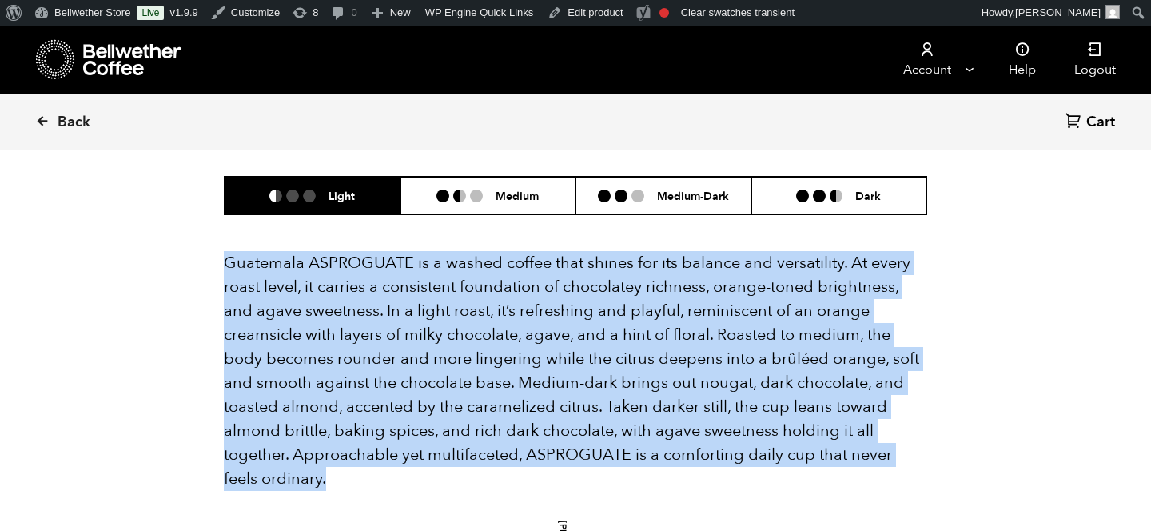
drag, startPoint x: 221, startPoint y: 261, endPoint x: 345, endPoint y: 450, distance: 226.9
copy p "Guatemala ASPROGUATE is a washed coffee that shines for its balance and versati…"
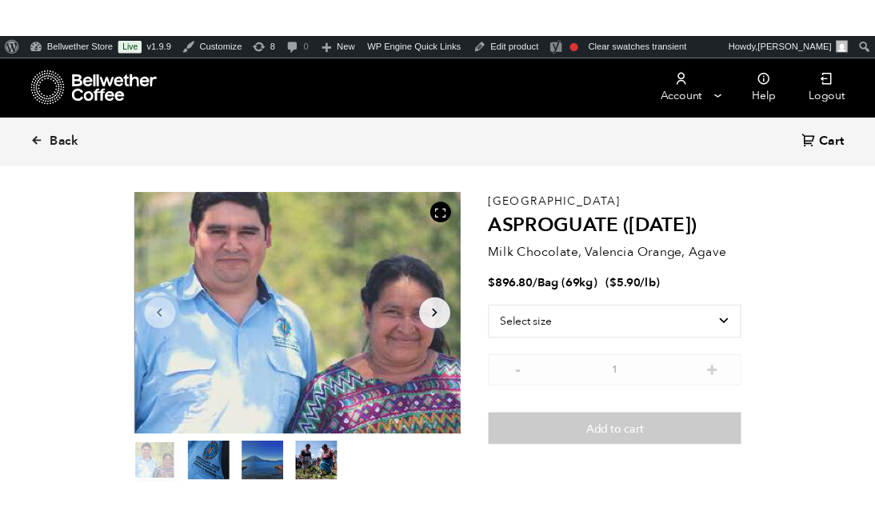
scroll to position [52, 0]
